Goal: Information Seeking & Learning: Learn about a topic

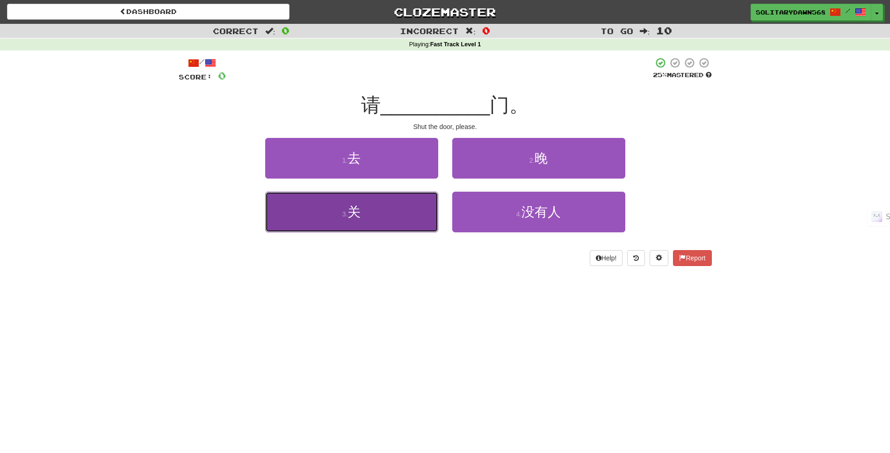
click at [361, 209] on span "关" at bounding box center [353, 212] width 13 height 14
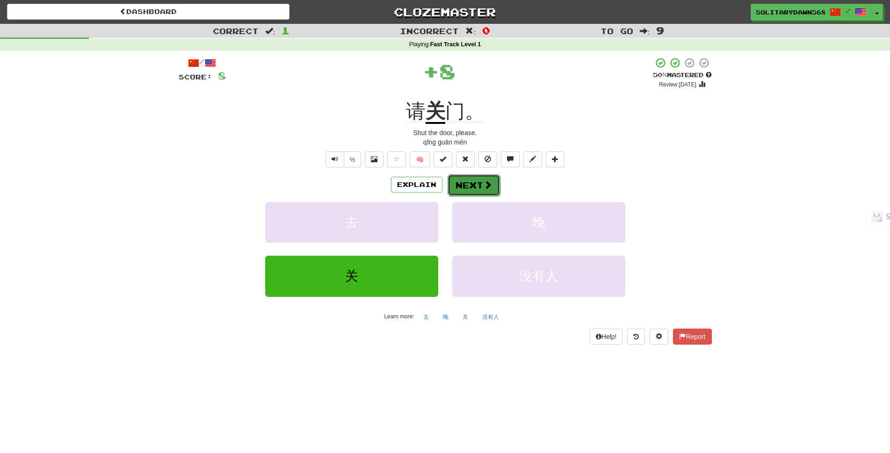
click at [472, 184] on button "Next" at bounding box center [473, 185] width 52 height 22
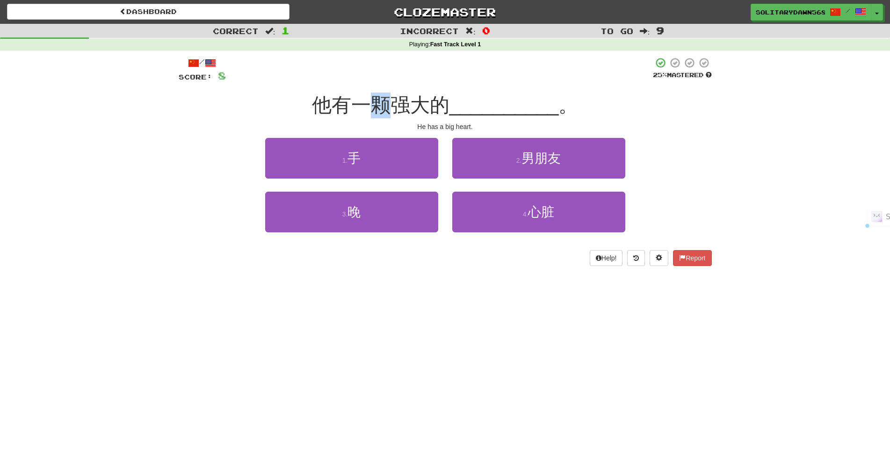
drag, startPoint x: 375, startPoint y: 94, endPoint x: 390, endPoint y: 94, distance: 15.4
click at [390, 94] on span "他有一颗强大的" at bounding box center [380, 105] width 137 height 22
copy span "颗"
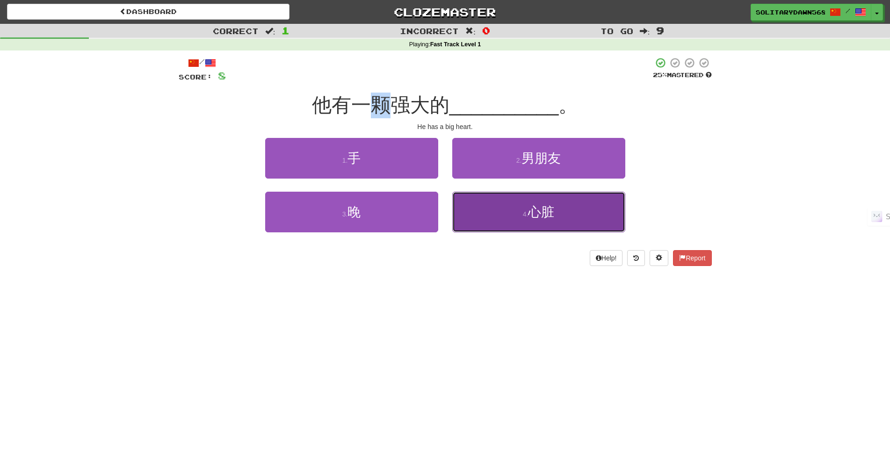
click at [541, 217] on span "心脏" at bounding box center [541, 212] width 26 height 14
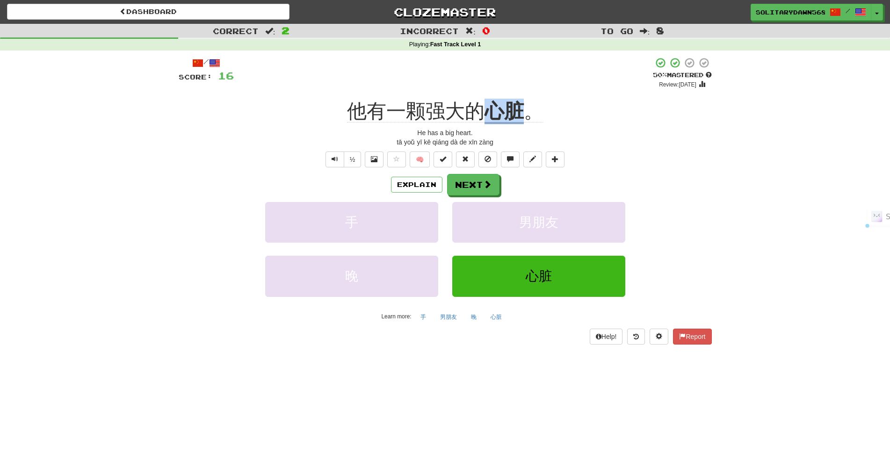
drag, startPoint x: 490, startPoint y: 91, endPoint x: 517, endPoint y: 90, distance: 27.1
click at [517, 90] on div "/ Score: 16 + 8 50 % Mastered Review: [DATE] 他有一颗强大的 心脏 。 He has a big heart. t…" at bounding box center [445, 200] width 533 height 287
copy u "心脏"
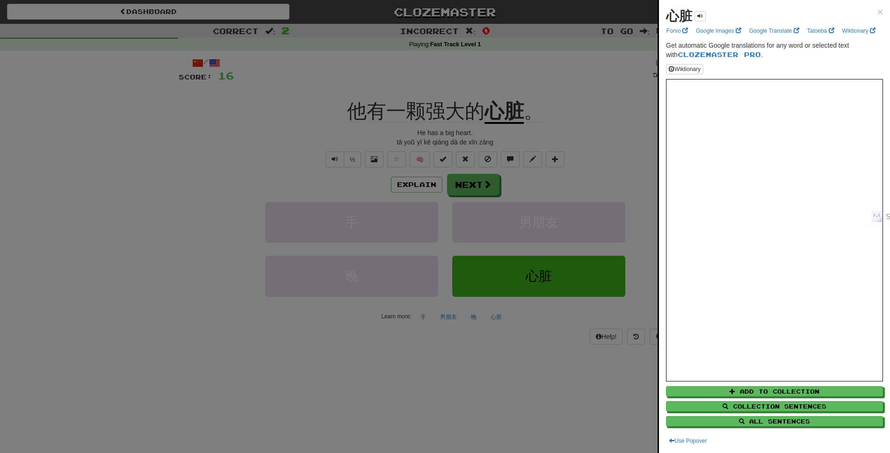
click at [515, 150] on div at bounding box center [445, 226] width 890 height 453
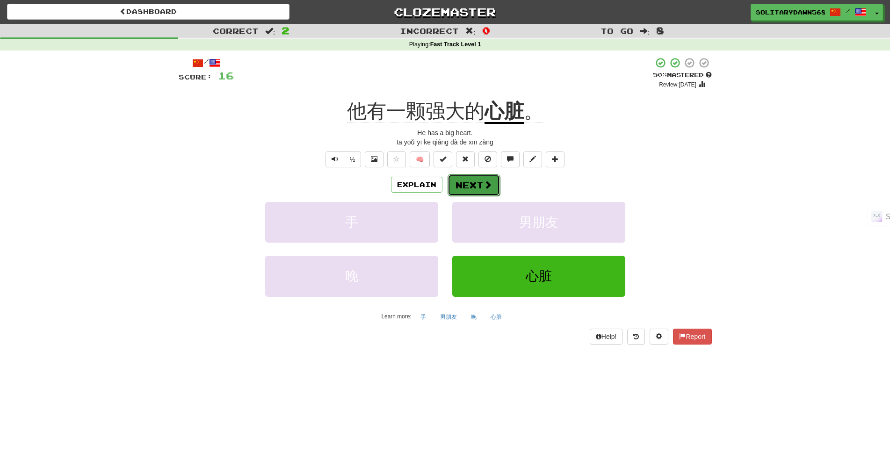
click at [483, 190] on button "Next" at bounding box center [473, 185] width 52 height 22
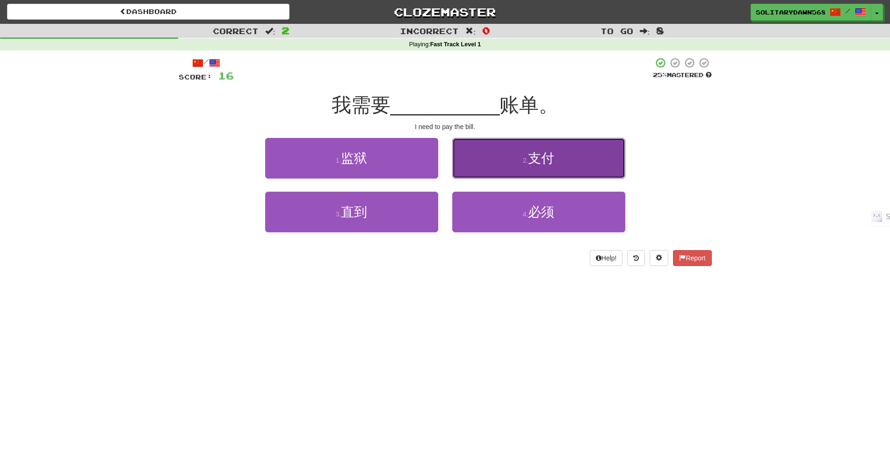
click at [536, 163] on span "支付" at bounding box center [541, 158] width 26 height 14
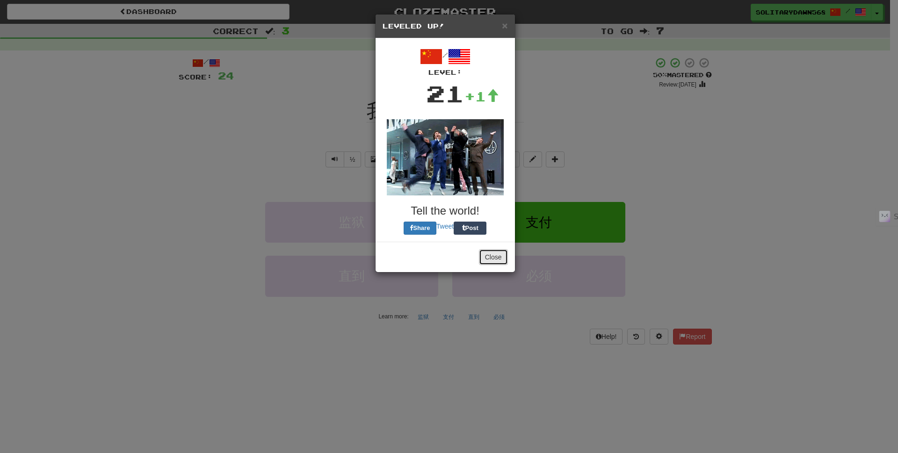
click at [494, 262] on button "Close" at bounding box center [493, 257] width 29 height 16
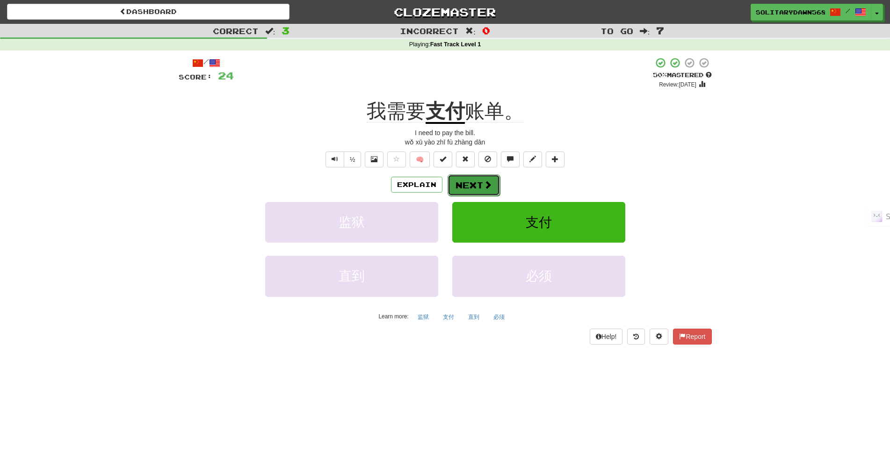
click at [485, 180] on span at bounding box center [487, 184] width 8 height 8
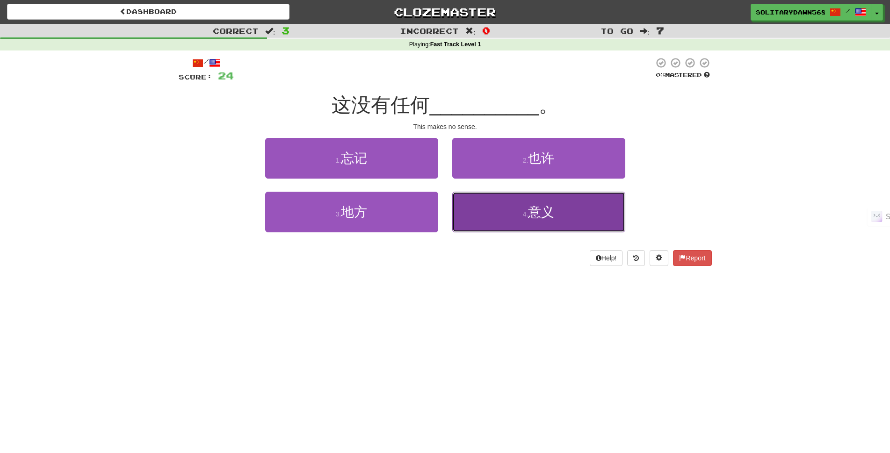
click at [543, 226] on button "4 . 意义" at bounding box center [538, 212] width 173 height 41
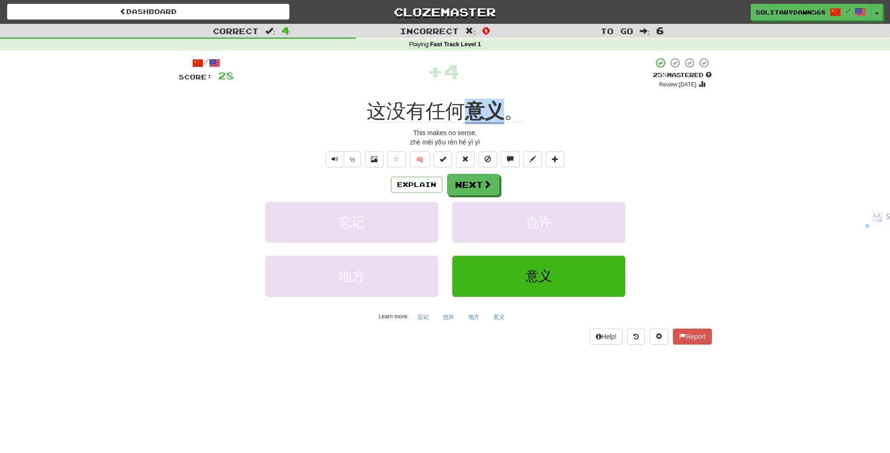
drag, startPoint x: 467, startPoint y: 94, endPoint x: 495, endPoint y: 94, distance: 28.1
click at [495, 94] on div "/ Score: 28 + 4 25 % Mastered Review: [DATE] 这没有任何 意义 。 This makes no sense. zh…" at bounding box center [445, 200] width 533 height 287
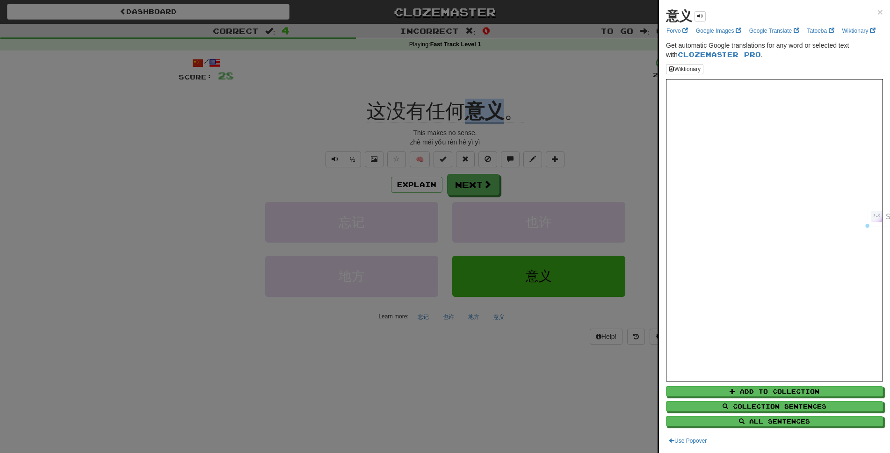
copy u "意义"
click at [507, 183] on div at bounding box center [445, 226] width 890 height 453
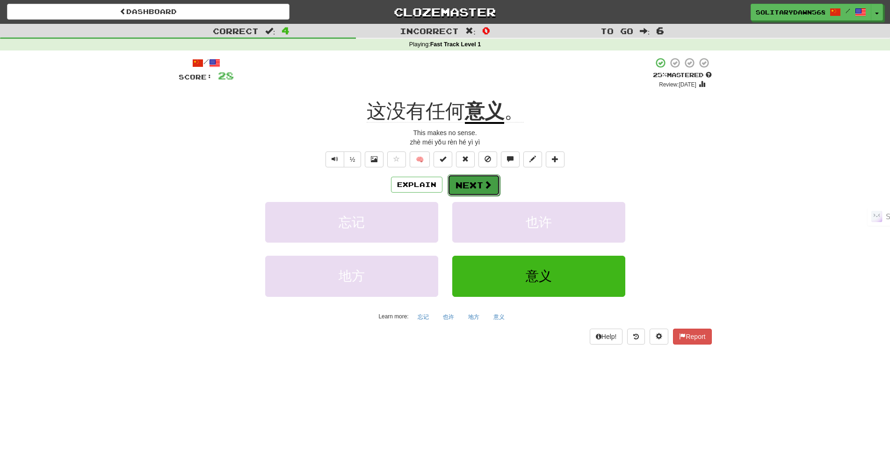
click at [471, 183] on button "Next" at bounding box center [473, 185] width 52 height 22
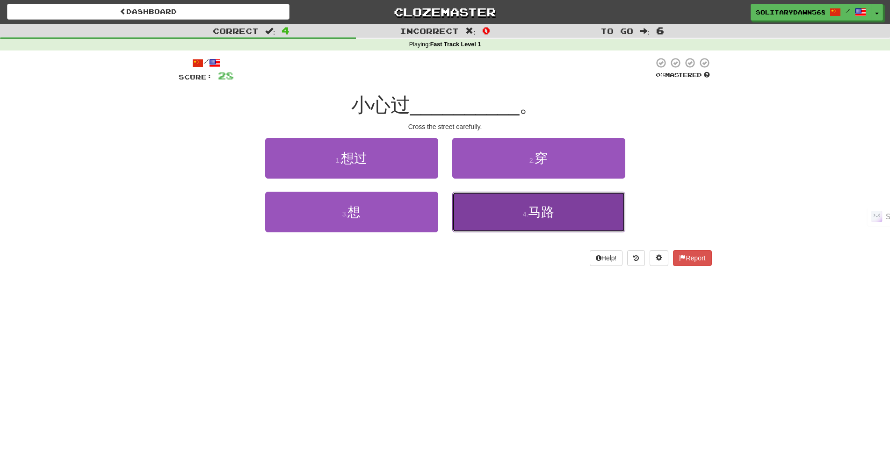
click at [548, 212] on span "马路" at bounding box center [541, 212] width 26 height 14
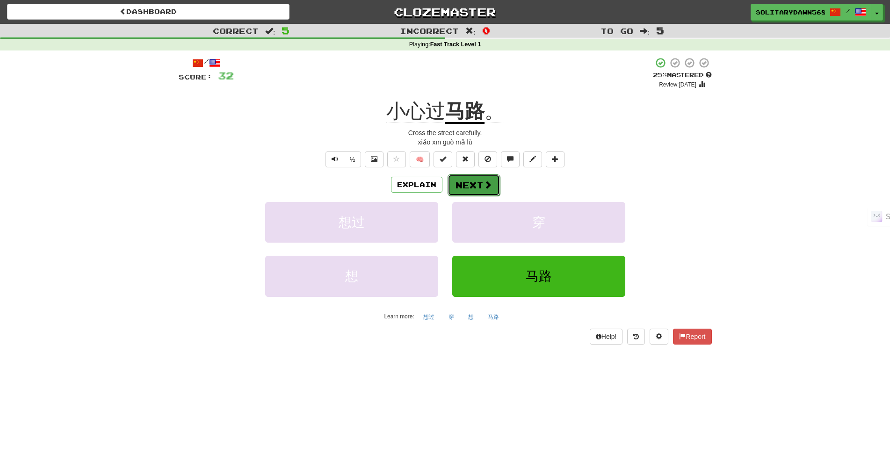
click at [469, 187] on button "Next" at bounding box center [473, 185] width 52 height 22
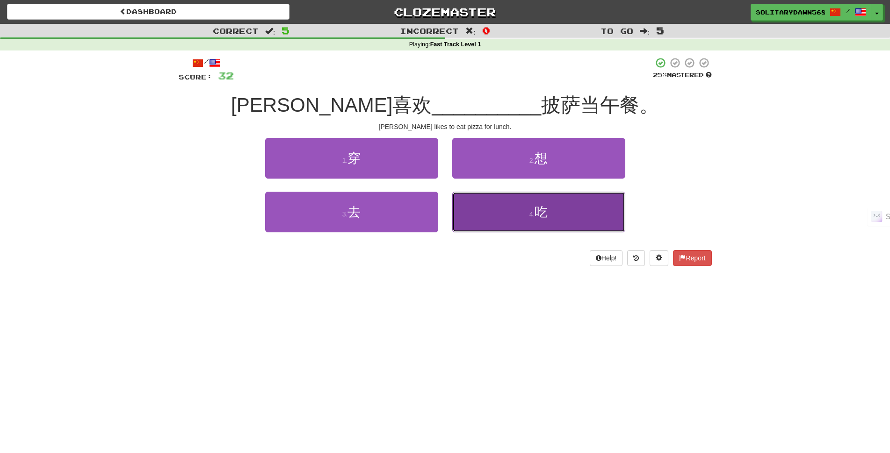
click at [516, 216] on button "4 . 吃" at bounding box center [538, 212] width 173 height 41
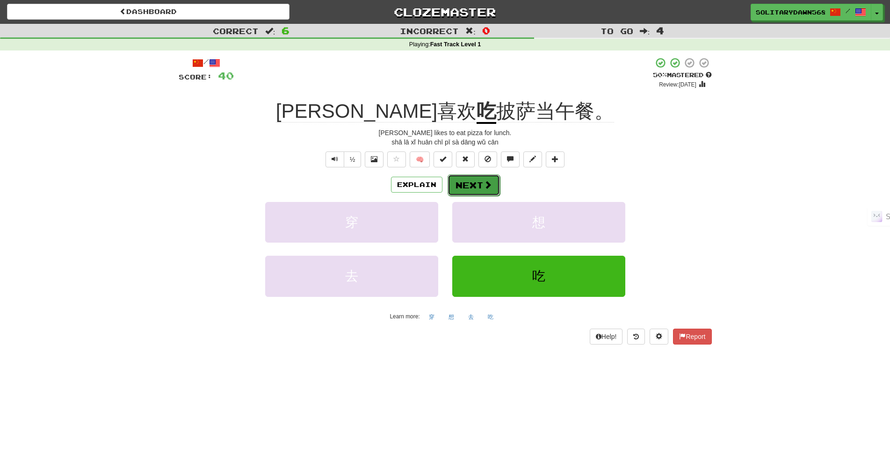
click at [484, 190] on button "Next" at bounding box center [473, 185] width 52 height 22
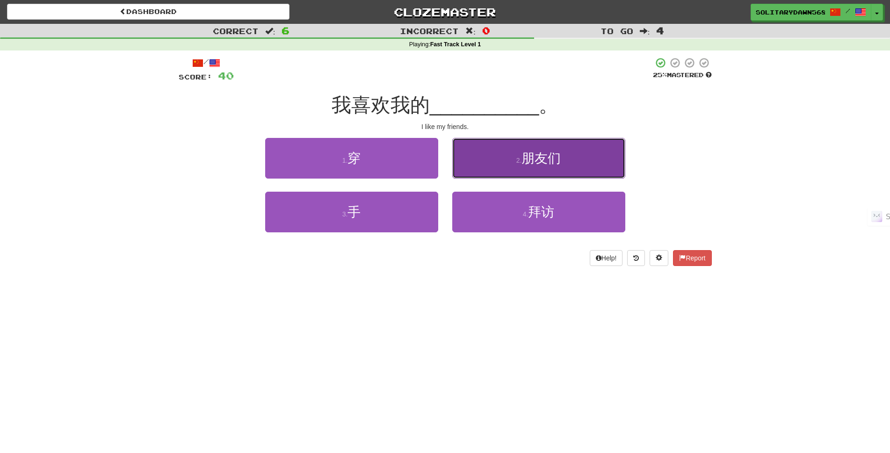
click at [519, 164] on button "2 . 朋友们" at bounding box center [538, 158] width 173 height 41
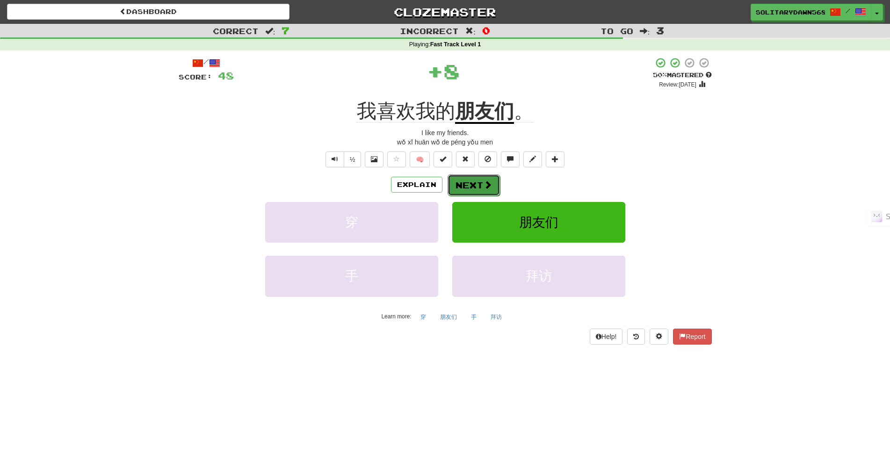
click at [491, 185] on span at bounding box center [487, 184] width 8 height 8
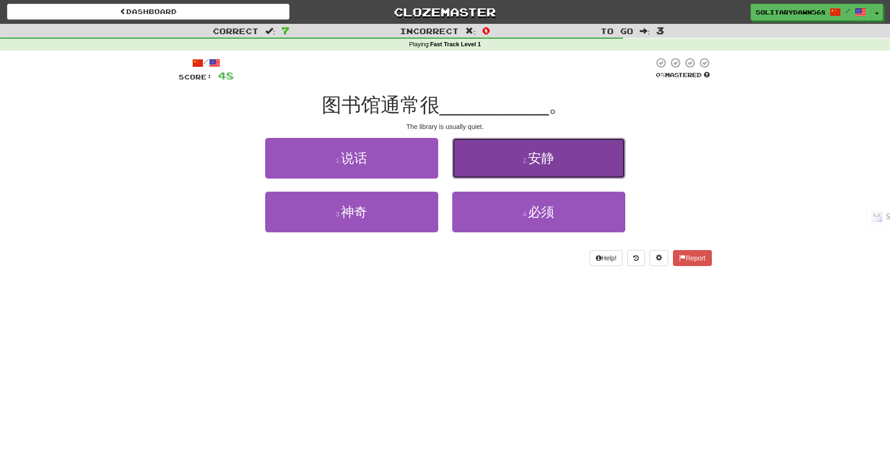
click at [503, 155] on button "2 . 安静" at bounding box center [538, 158] width 173 height 41
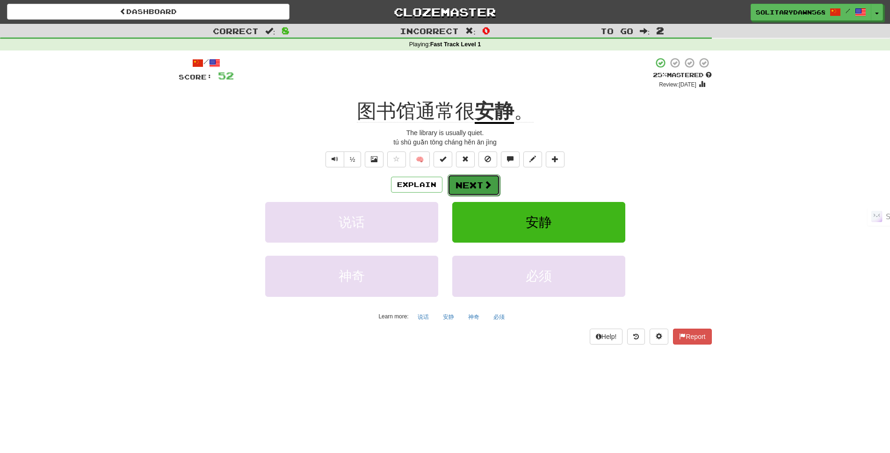
click at [469, 183] on button "Next" at bounding box center [473, 185] width 52 height 22
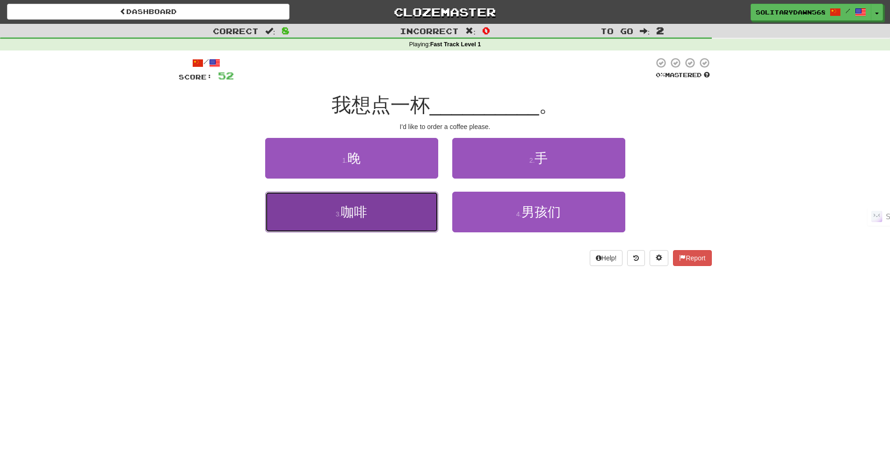
click at [407, 222] on button "3 . 咖啡" at bounding box center [351, 212] width 173 height 41
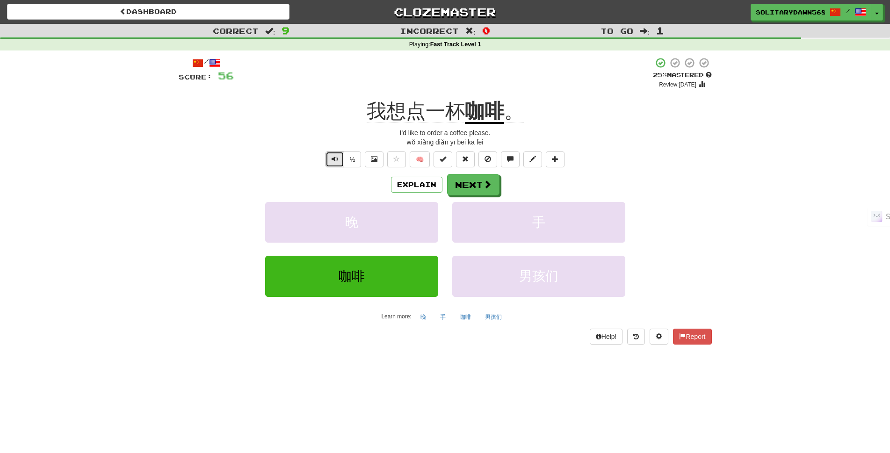
click at [333, 156] on span "Text-to-speech controls" at bounding box center [335, 159] width 7 height 7
click at [478, 183] on button "Next" at bounding box center [473, 185] width 52 height 22
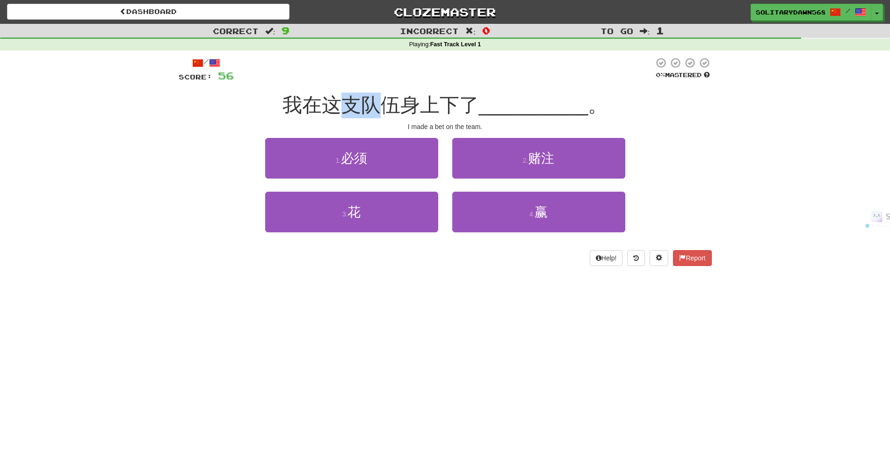
drag, startPoint x: 345, startPoint y: 101, endPoint x: 377, endPoint y: 100, distance: 31.8
click at [377, 100] on span "我在这支队伍身上下了" at bounding box center [380, 105] width 196 height 22
copy span "支队"
drag, startPoint x: 416, startPoint y: 102, endPoint x: 385, endPoint y: 101, distance: 30.9
click at [385, 101] on span "我在这支队伍身上下了" at bounding box center [380, 105] width 196 height 22
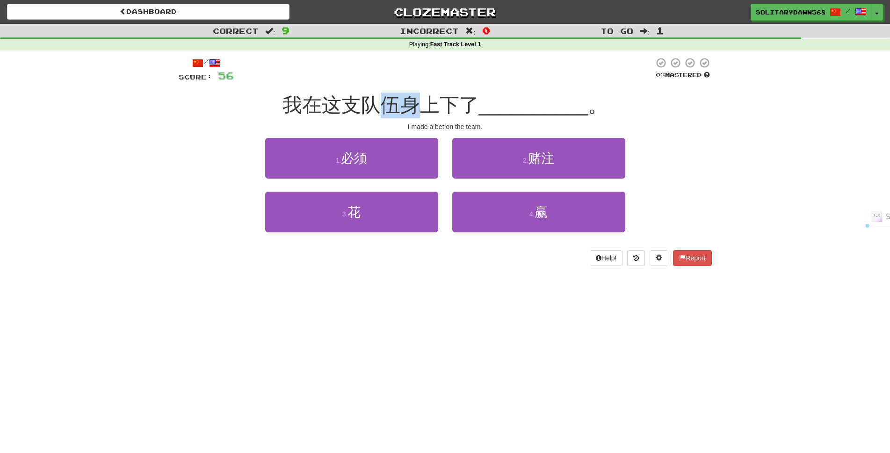
copy span "伍身"
click at [437, 100] on span "我在这支队伍身上下了" at bounding box center [380, 105] width 196 height 22
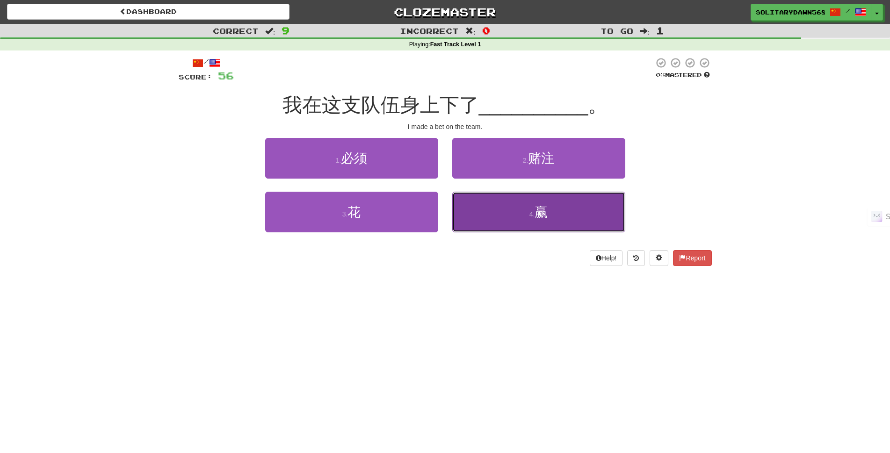
click at [517, 209] on button "4 . 赢" at bounding box center [538, 212] width 173 height 41
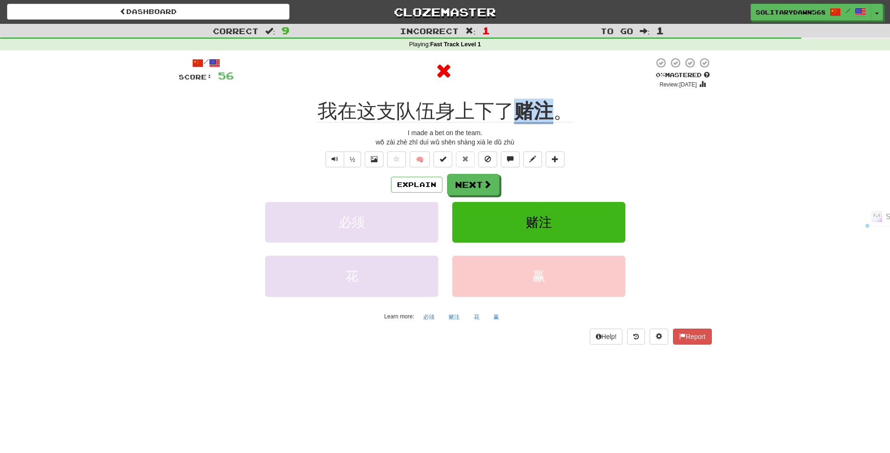
drag, startPoint x: 517, startPoint y: 90, endPoint x: 550, endPoint y: 92, distance: 33.3
click at [550, 92] on div "/ Score: 56 0 % Mastered Review: [DATE] 我在这支队伍身上下了 赌注 。 I made a bet on the tea…" at bounding box center [445, 200] width 533 height 287
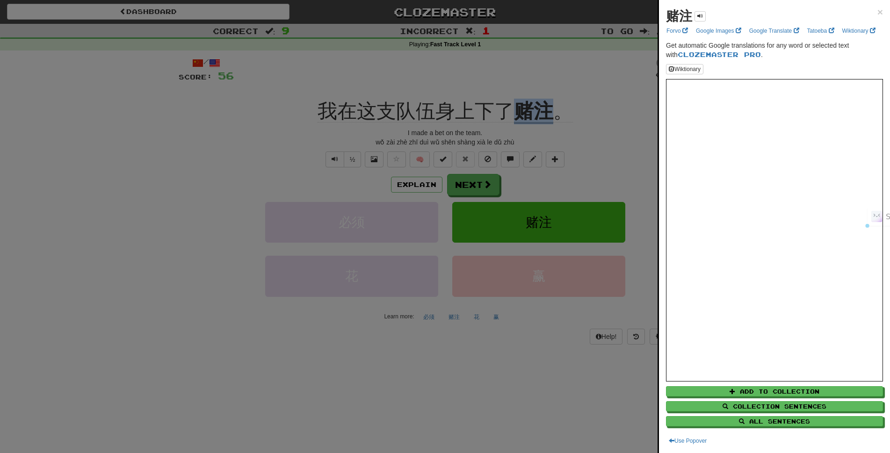
copy u "赌注"
click at [599, 150] on div at bounding box center [445, 226] width 890 height 453
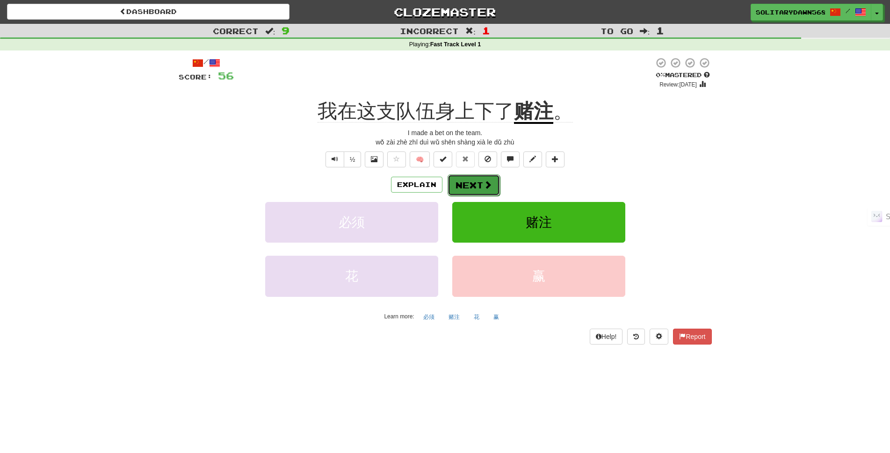
click at [473, 181] on button "Next" at bounding box center [473, 185] width 52 height 22
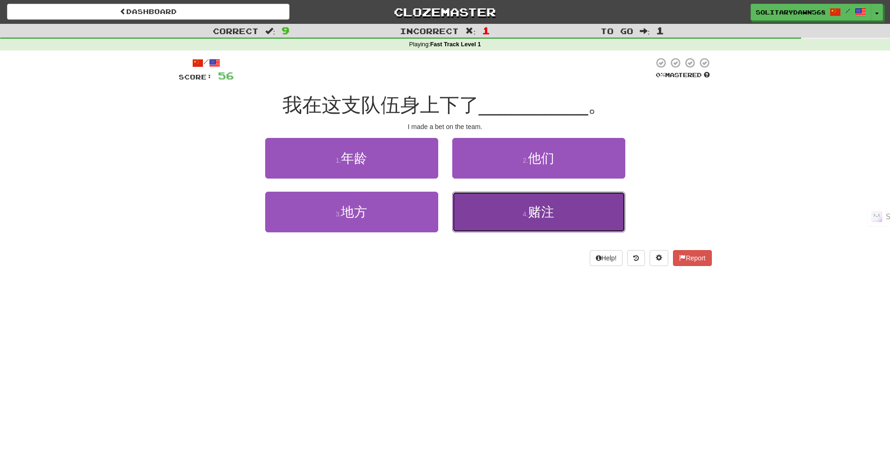
click at [518, 218] on button "4 . 赌注" at bounding box center [538, 212] width 173 height 41
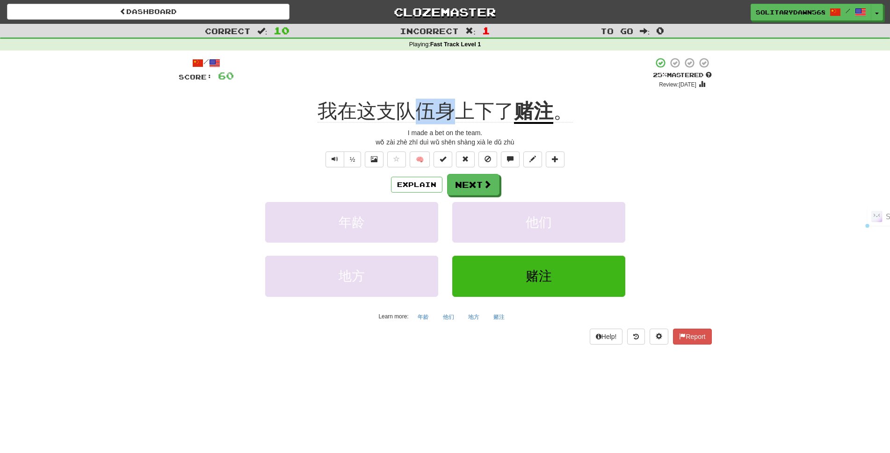
drag, startPoint x: 416, startPoint y: 93, endPoint x: 456, endPoint y: 96, distance: 40.3
click at [456, 96] on div "/ Score: 60 + 4 25 % Mastered Review: [DATE] 我在这支队伍身上下了 赌注 。 I made a bet on th…" at bounding box center [445, 200] width 533 height 287
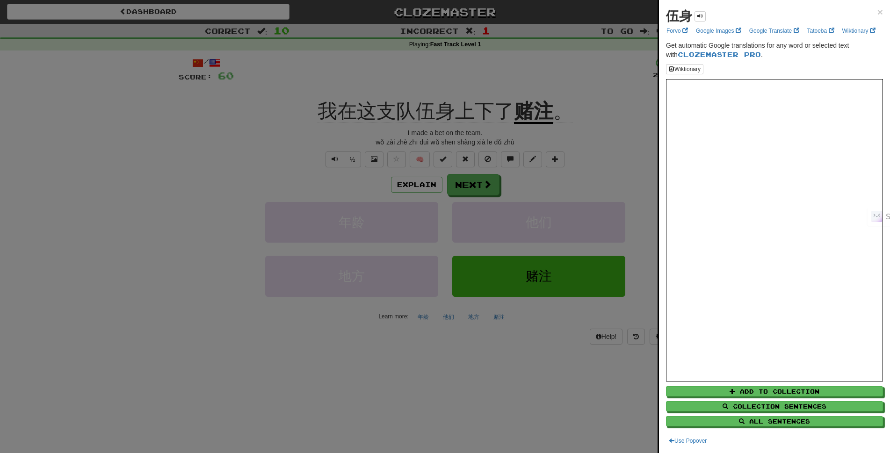
click at [170, 140] on div at bounding box center [445, 226] width 890 height 453
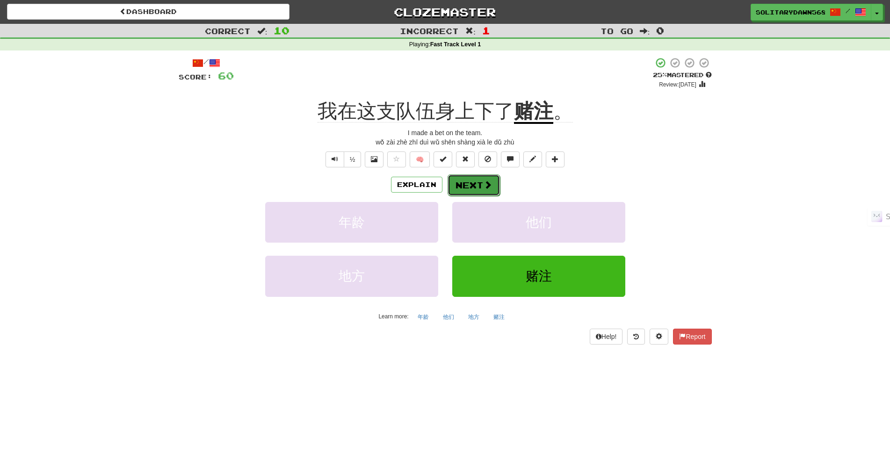
click at [477, 181] on button "Next" at bounding box center [473, 185] width 52 height 22
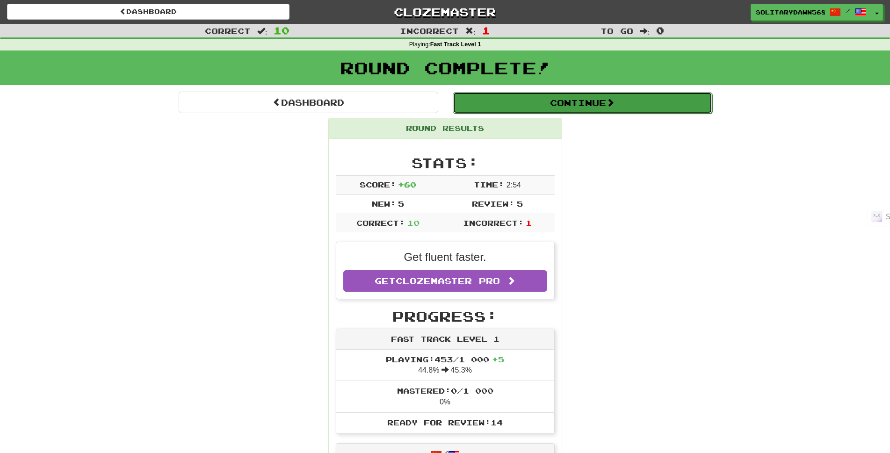
click at [614, 106] on span at bounding box center [610, 102] width 8 height 8
